Goal: Find specific page/section: Locate a particular part of the current website

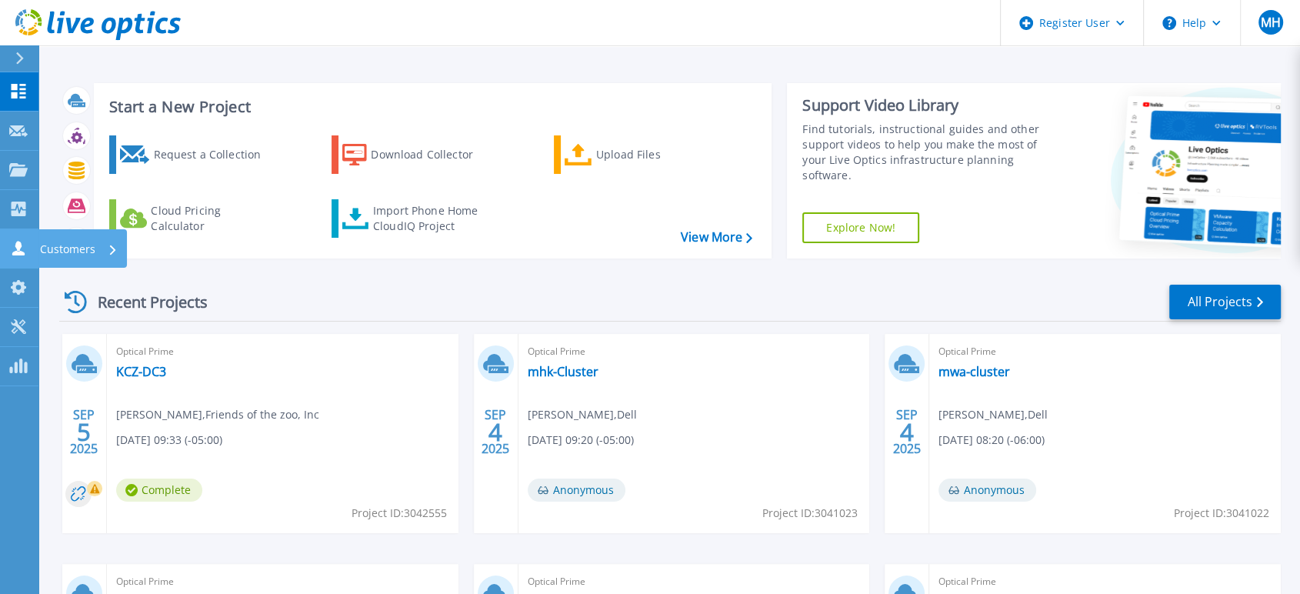
click at [18, 255] on link "Customers Customers" at bounding box center [19, 248] width 38 height 39
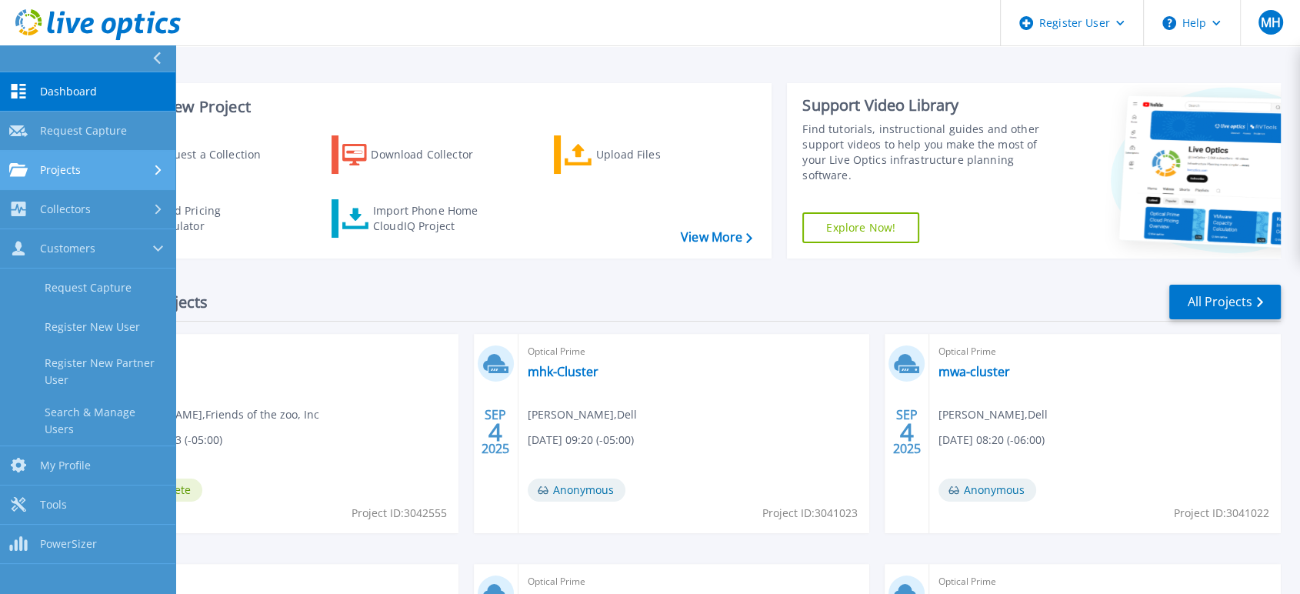
click at [88, 156] on link "Projects Projects" at bounding box center [87, 170] width 175 height 39
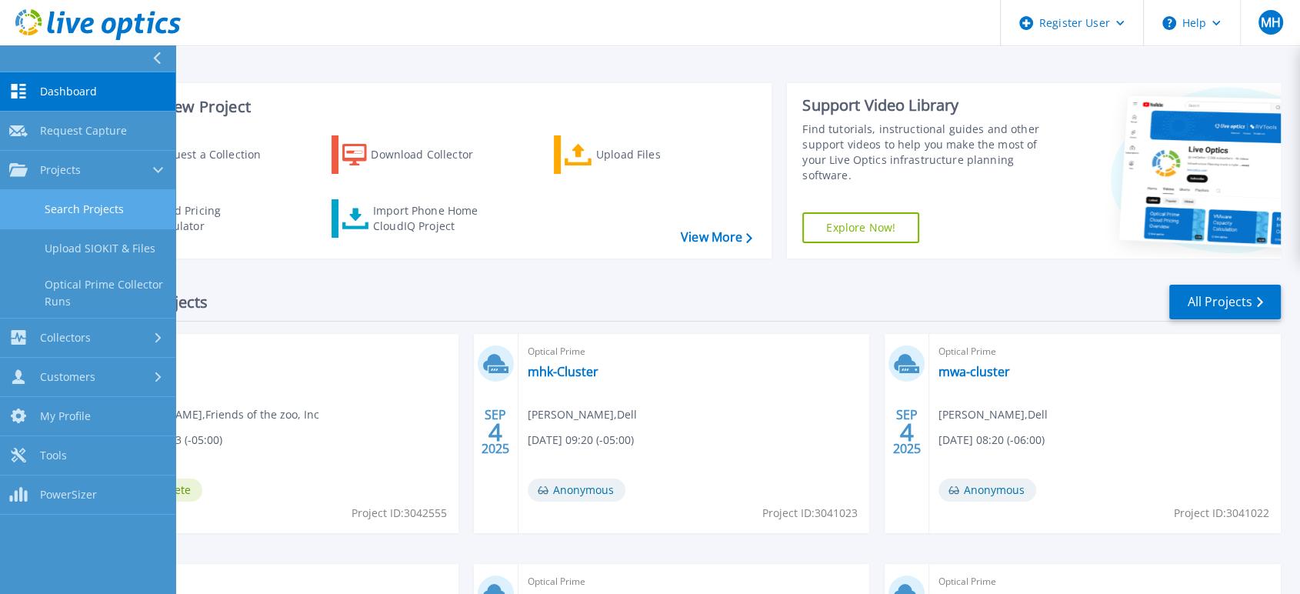
click at [111, 213] on link "Search Projects" at bounding box center [87, 209] width 175 height 39
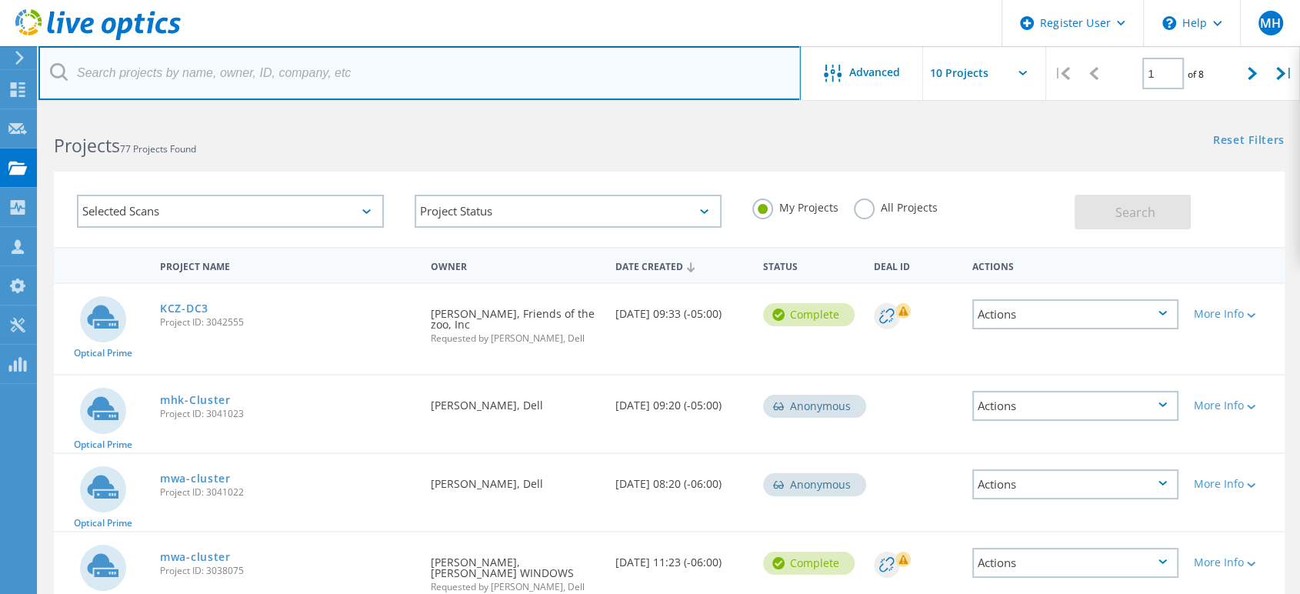
click at [315, 72] on input "text" at bounding box center [419, 73] width 762 height 54
paste input "brandon@capitaliii.com"
type input "brandon@capitaliii.com"
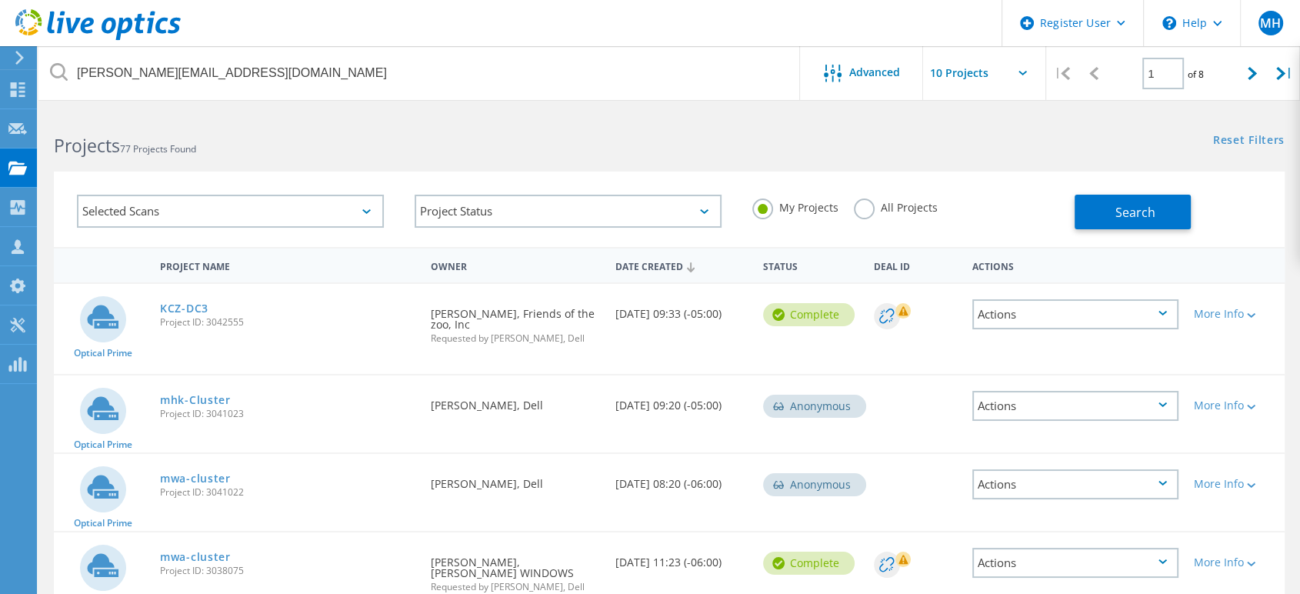
click at [862, 201] on label "All Projects" at bounding box center [896, 205] width 84 height 15
click at [0, 0] on input "All Projects" at bounding box center [0, 0] width 0 height 0
click at [1097, 203] on button "Search" at bounding box center [1133, 212] width 116 height 35
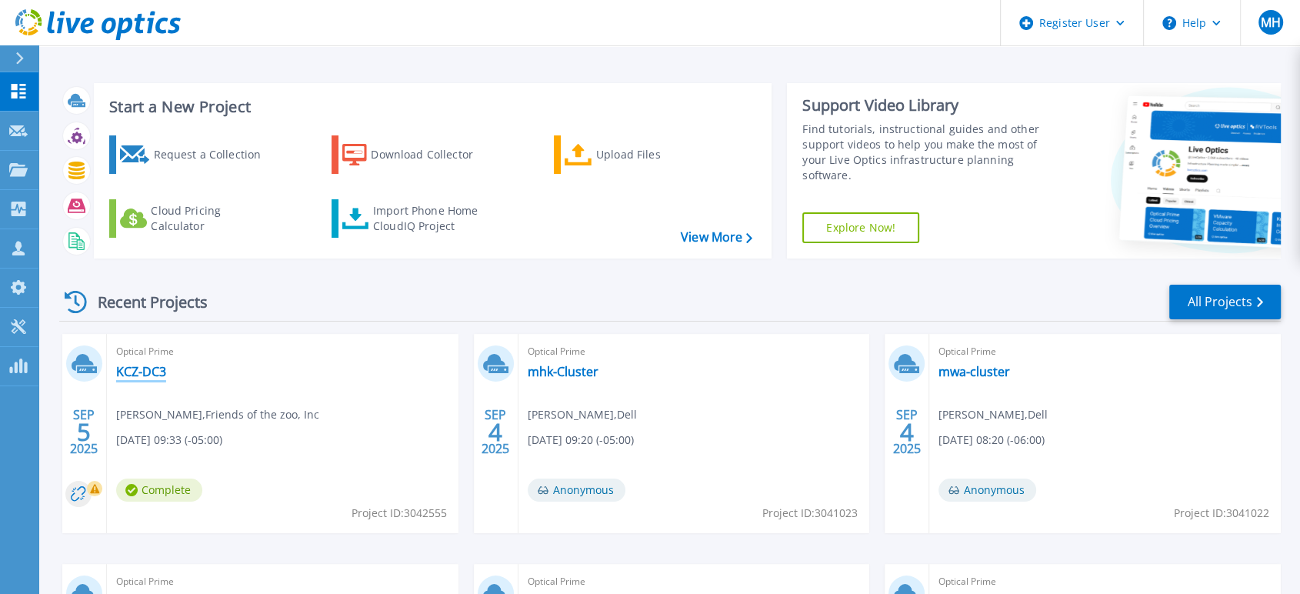
click at [146, 372] on link "KCZ-DC3" at bounding box center [141, 371] width 50 height 15
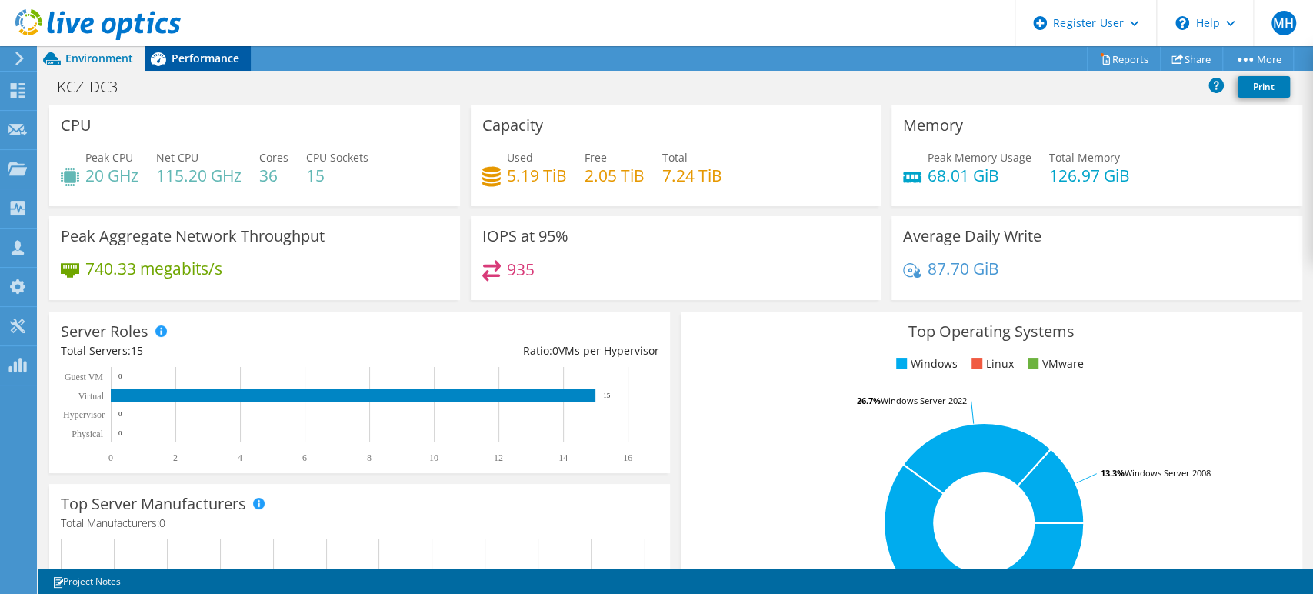
click at [185, 61] on span "Performance" at bounding box center [206, 58] width 68 height 15
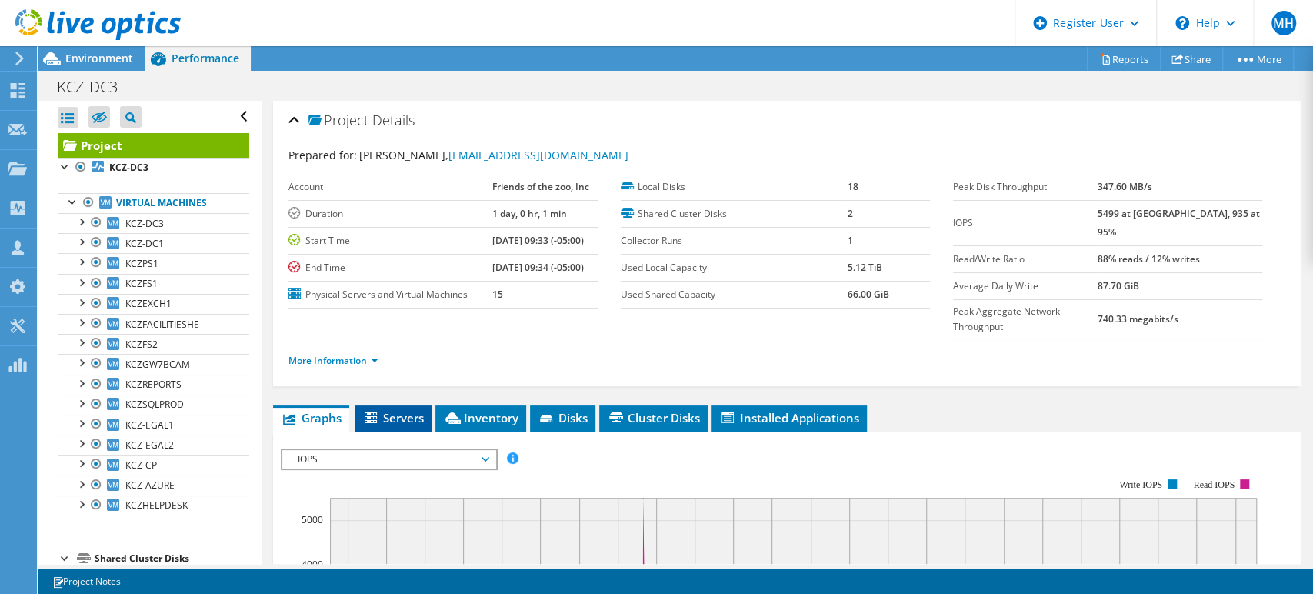
click at [382, 410] on span "Servers" at bounding box center [393, 417] width 62 height 15
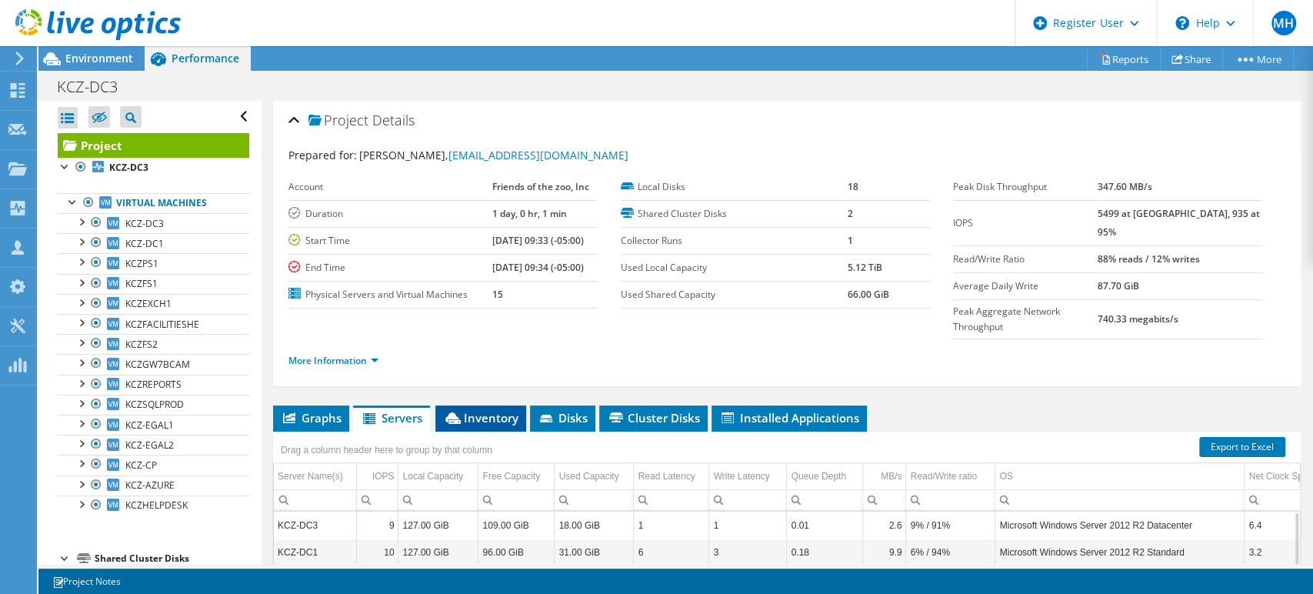
click at [499, 410] on span "Inventory" at bounding box center [480, 417] width 75 height 15
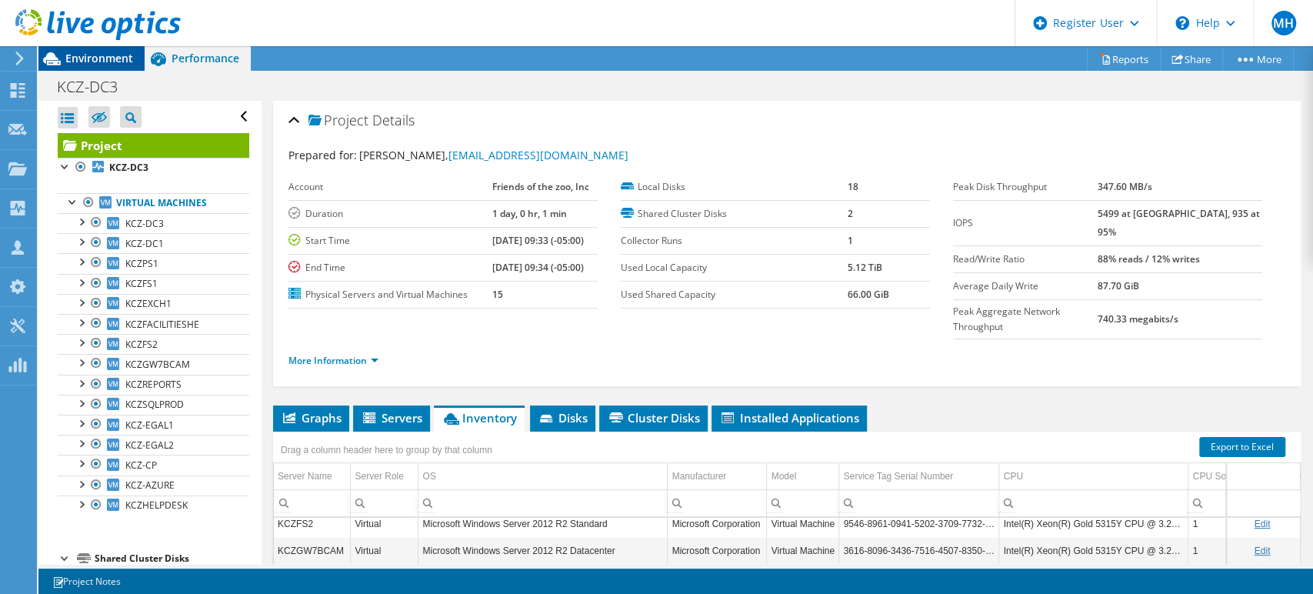
click at [125, 60] on span "Environment" at bounding box center [99, 58] width 68 height 15
